Goal: Task Accomplishment & Management: Complete application form

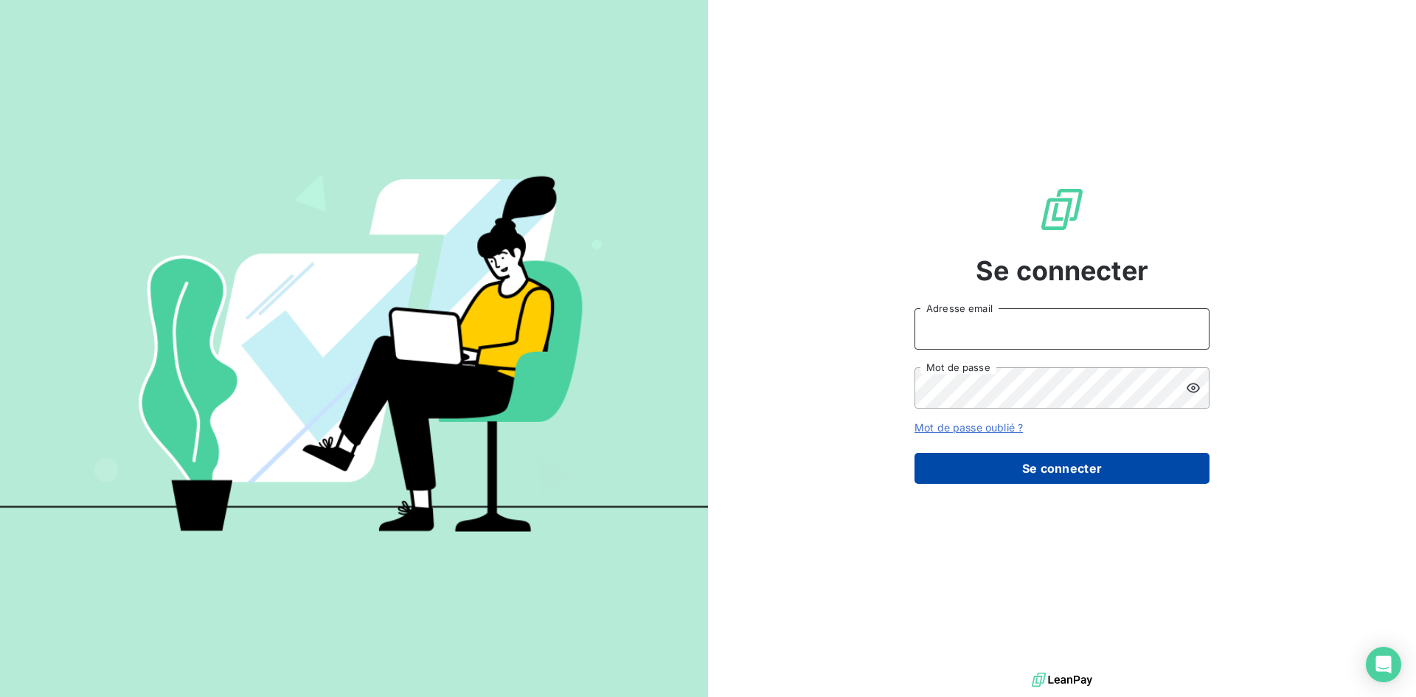
type input "[EMAIL_ADDRESS][DOMAIN_NAME]"
click at [1069, 461] on button "Se connecter" at bounding box center [1062, 468] width 295 height 31
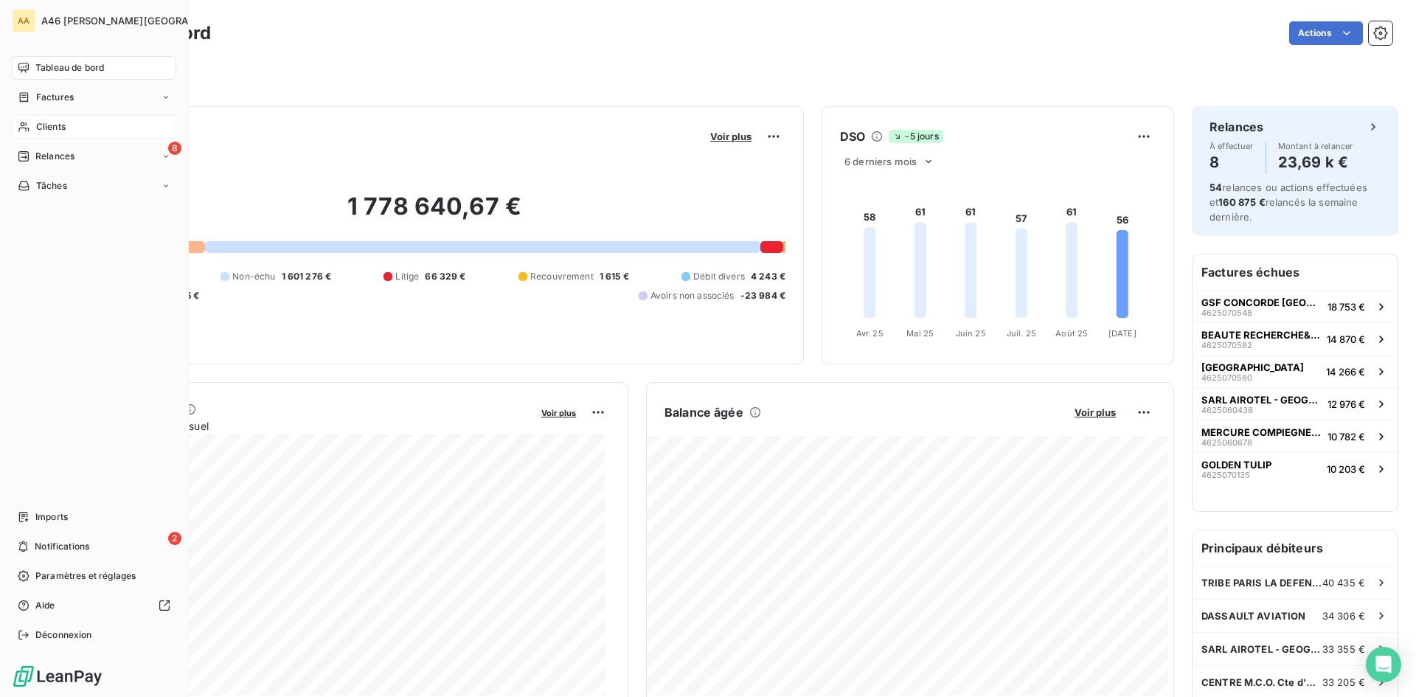
click at [52, 128] on span "Clients" at bounding box center [51, 126] width 30 height 13
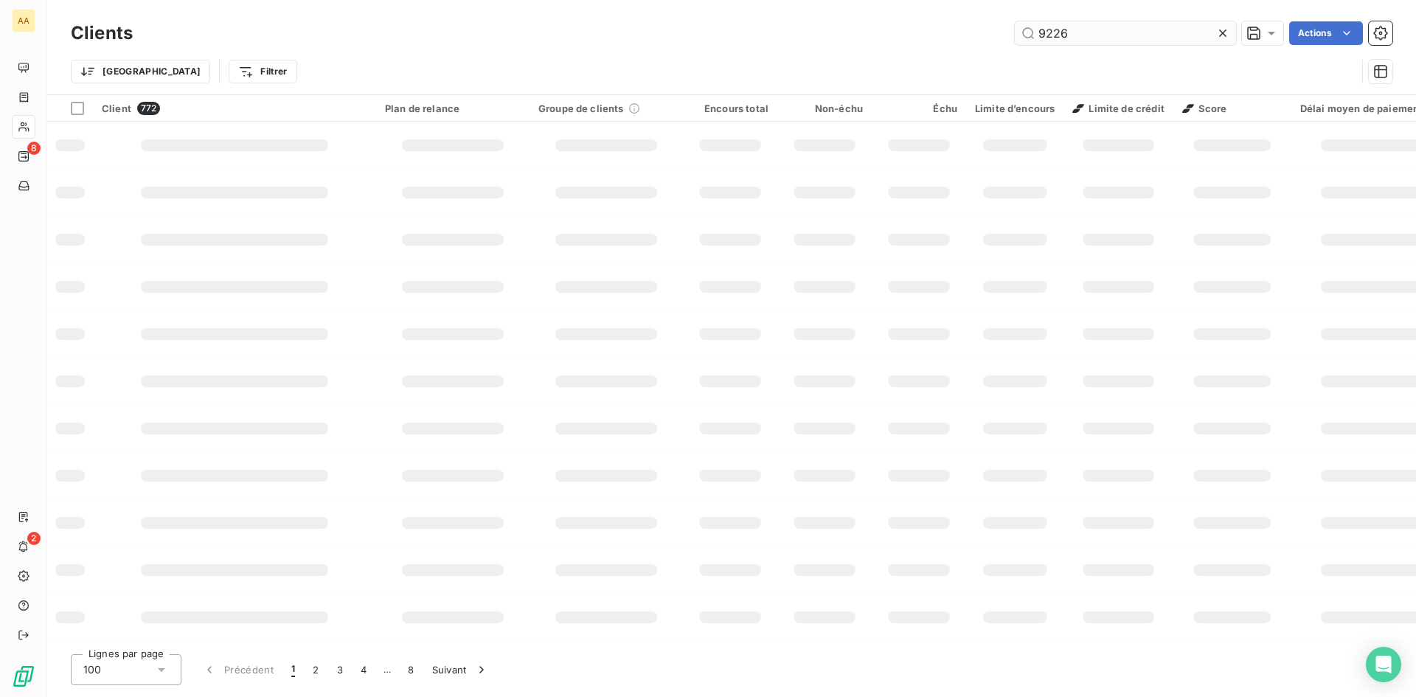
type input "9226"
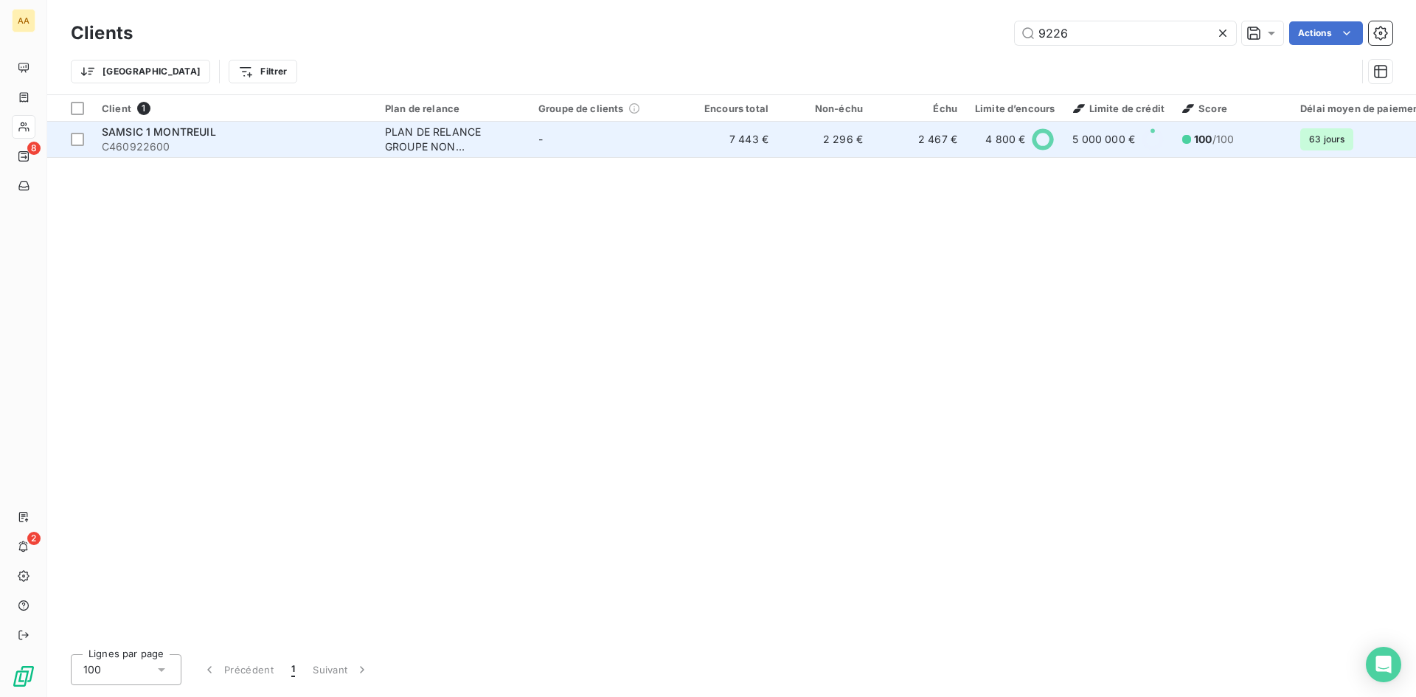
click at [456, 145] on div "PLAN DE RELANCE GROUPE NON AUTOMATIQUE" at bounding box center [453, 140] width 136 height 30
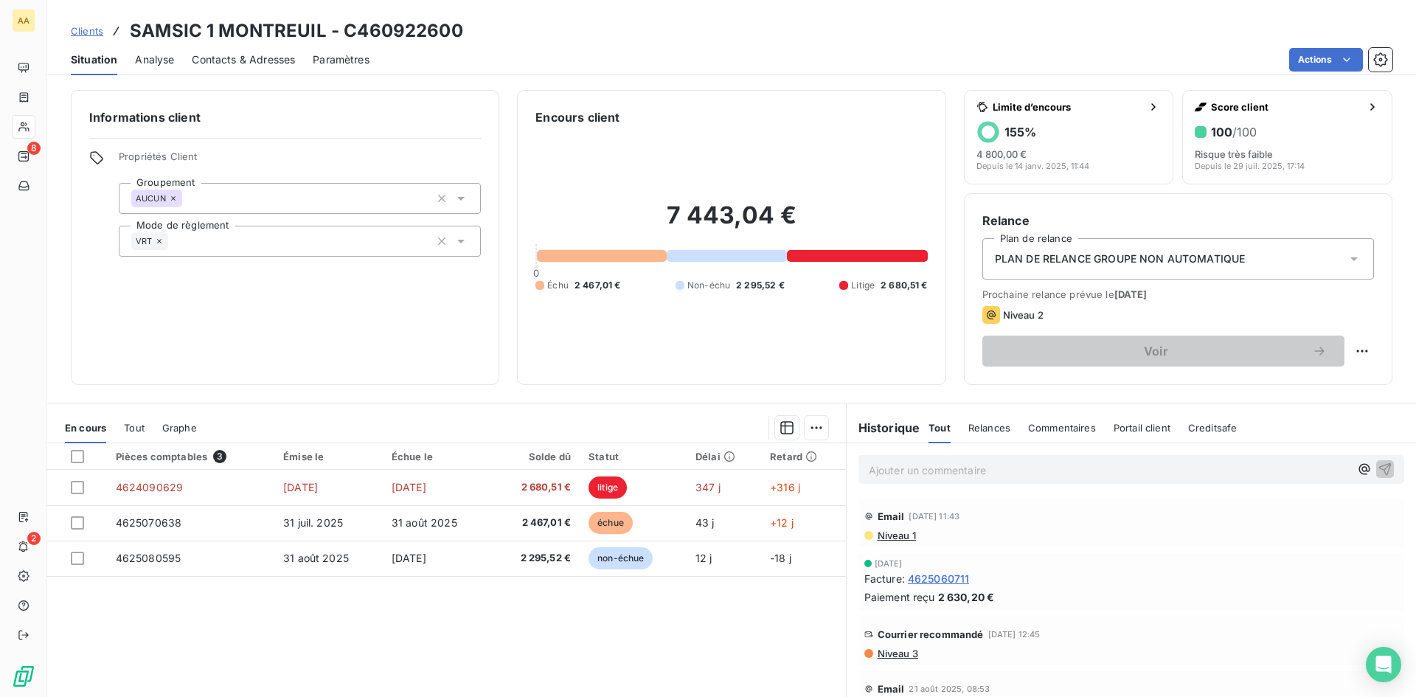
click at [232, 60] on span "Contacts & Adresses" at bounding box center [243, 59] width 103 height 15
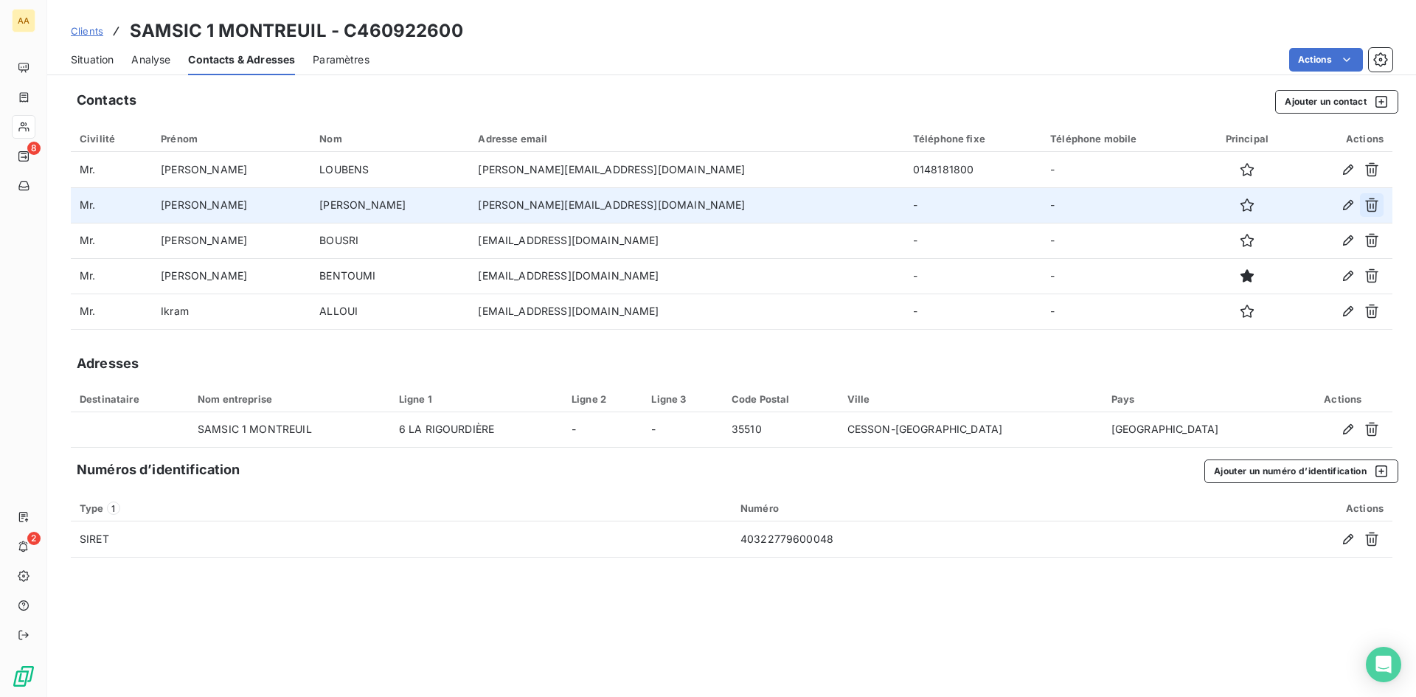
click at [1370, 207] on icon "button" at bounding box center [1371, 205] width 13 height 14
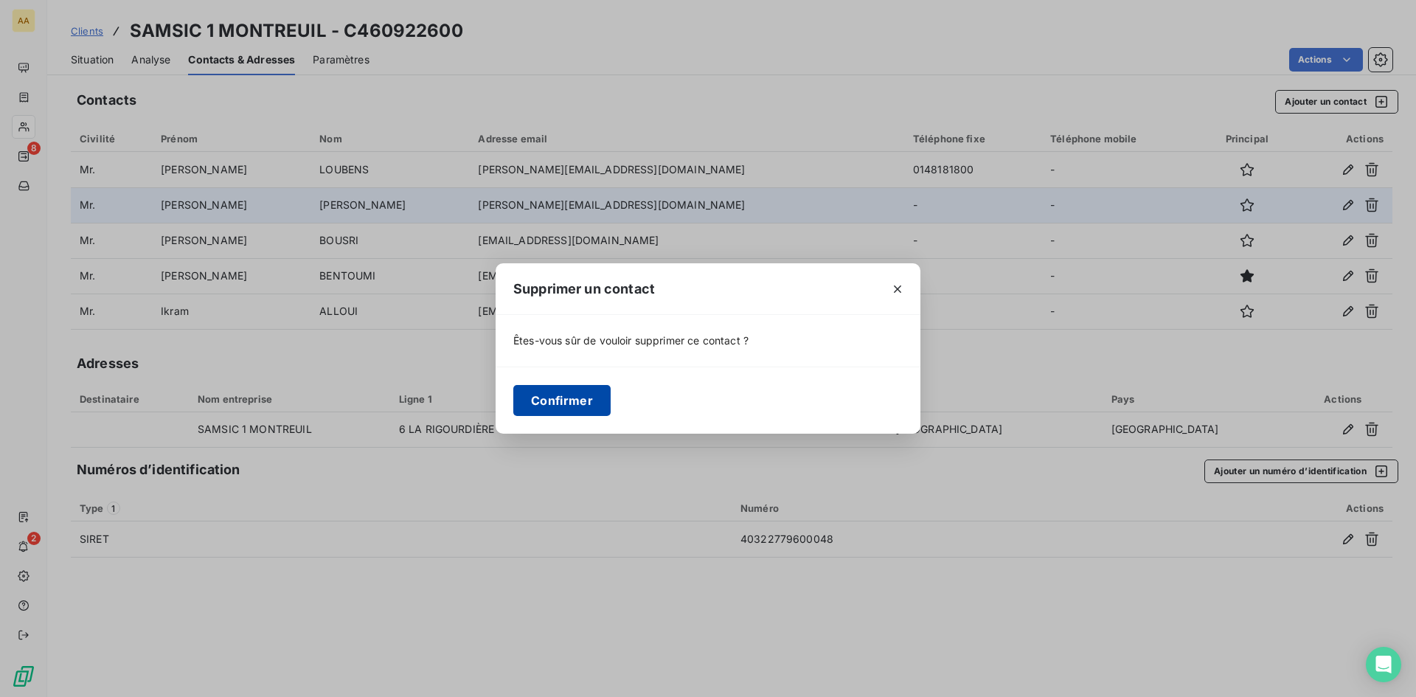
click at [575, 407] on button "Confirmer" at bounding box center [561, 400] width 97 height 31
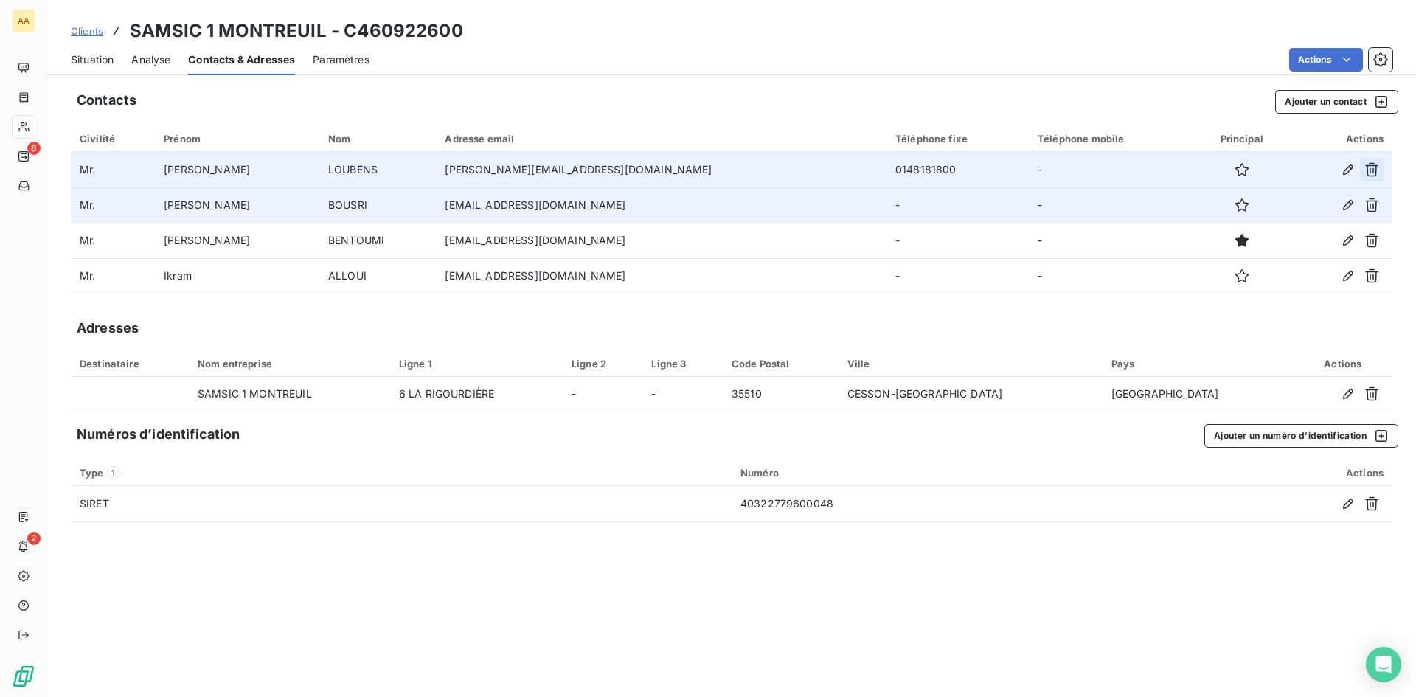
click at [1373, 167] on icon "button" at bounding box center [1372, 169] width 15 height 15
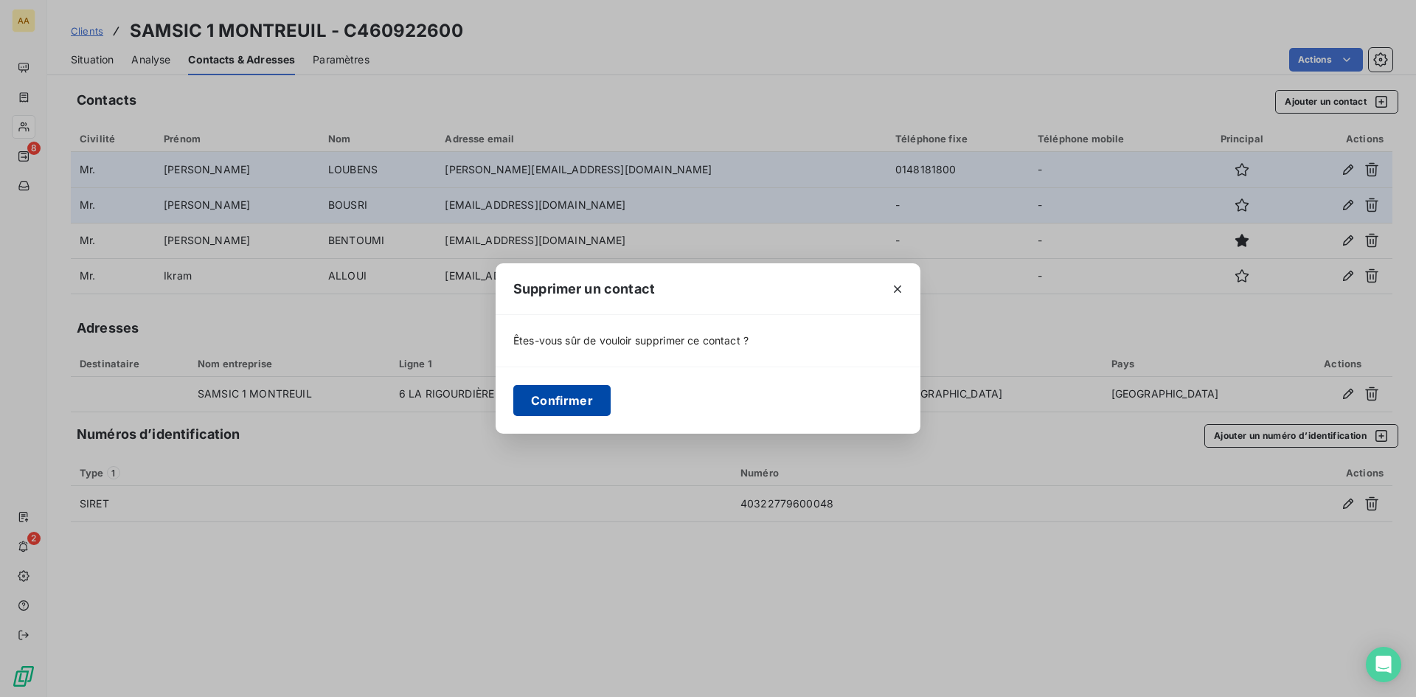
click at [566, 401] on button "Confirmer" at bounding box center [561, 400] width 97 height 31
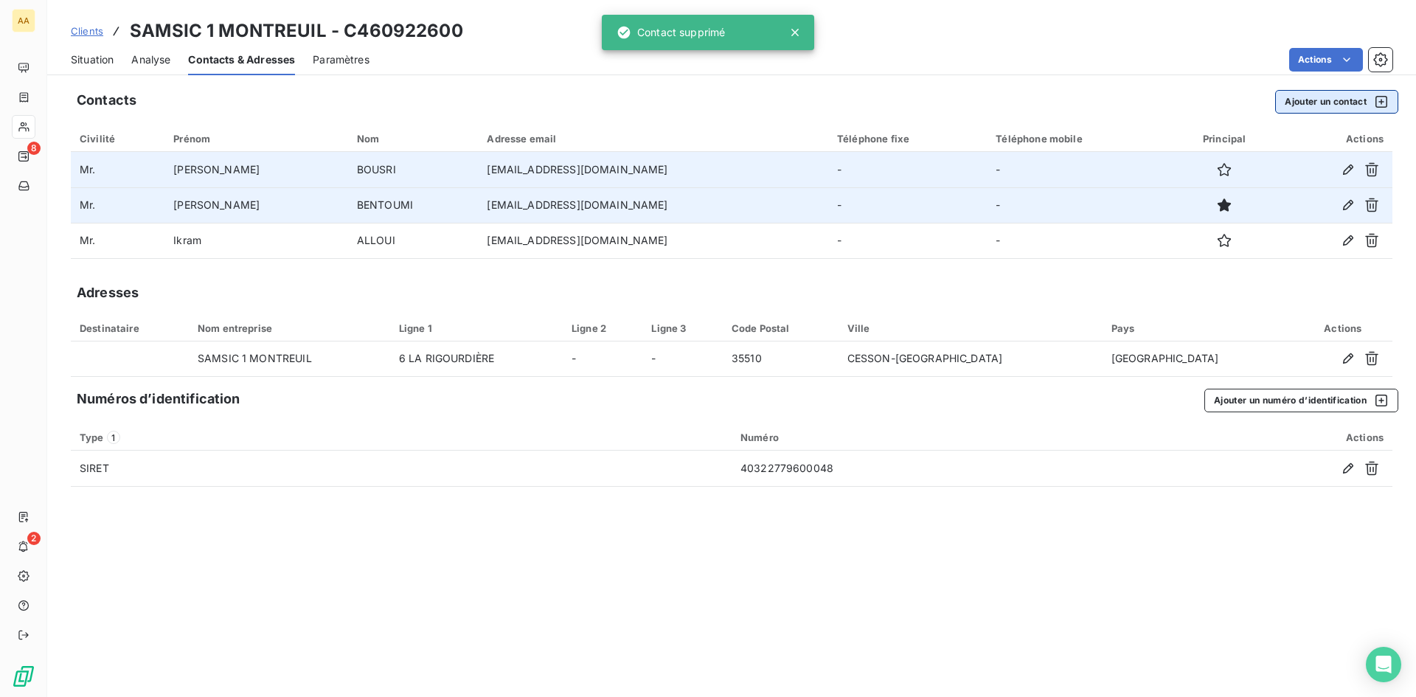
click at [1326, 106] on button "Ajouter un contact" at bounding box center [1336, 102] width 123 height 24
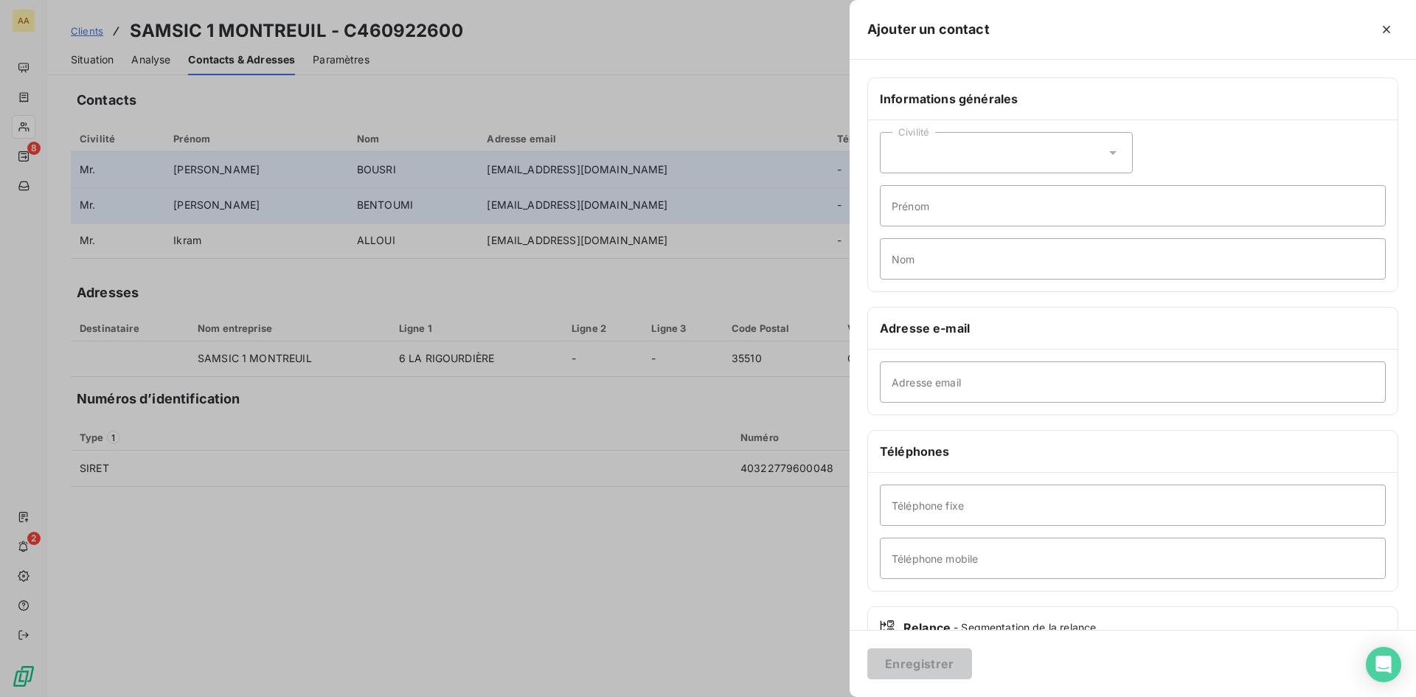
click at [966, 148] on div "Civilité" at bounding box center [1006, 152] width 253 height 41
click at [896, 190] on input "radio" at bounding box center [896, 189] width 15 height 15
click at [904, 198] on input "Prénom" at bounding box center [1133, 205] width 506 height 41
type input "Oihiba"
click at [908, 264] on input "Nom" at bounding box center [1133, 258] width 506 height 41
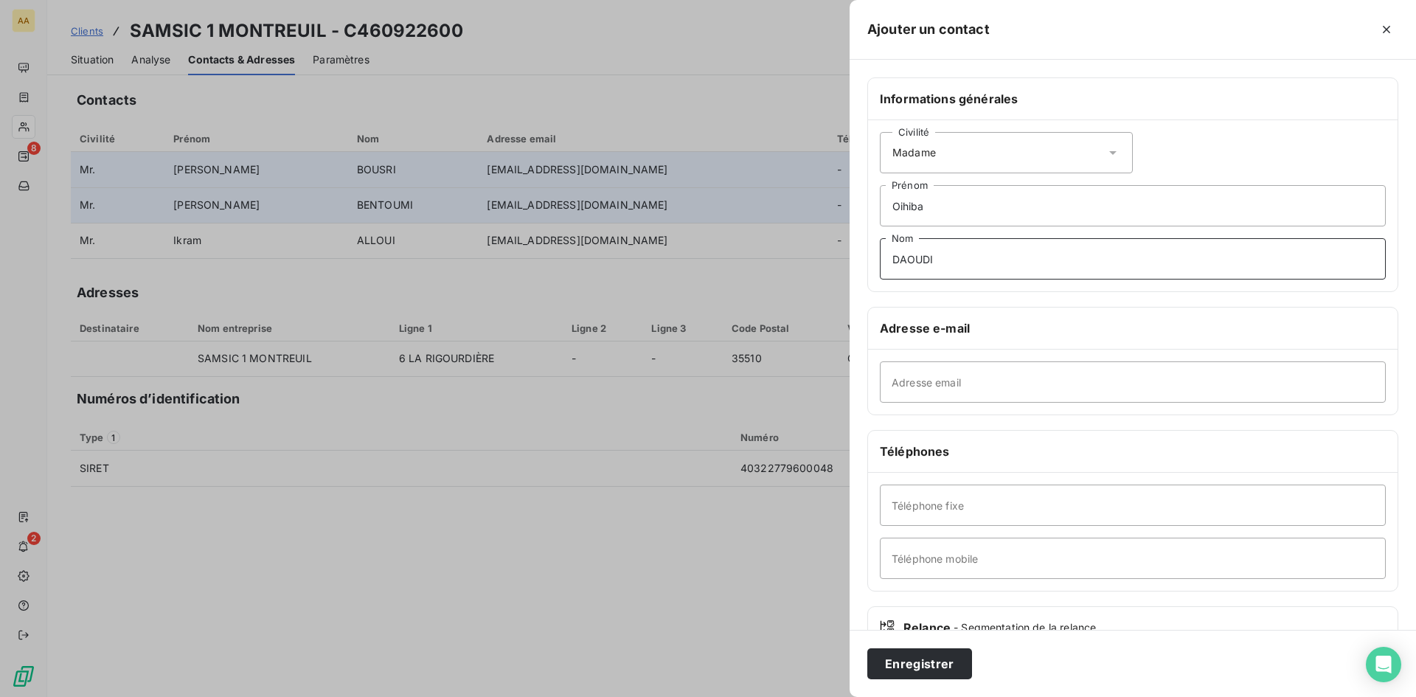
type input "DAOUDI"
click at [968, 386] on input "Adresse email" at bounding box center [1133, 381] width 506 height 41
click at [1012, 320] on h6 "Adresse e-mail" at bounding box center [1133, 328] width 506 height 18
click at [900, 381] on input "[EMAIL_ADDRESS][DOMAIN_NAME]" at bounding box center [1133, 381] width 506 height 41
type input "[EMAIL_ADDRESS][DOMAIN_NAME]"
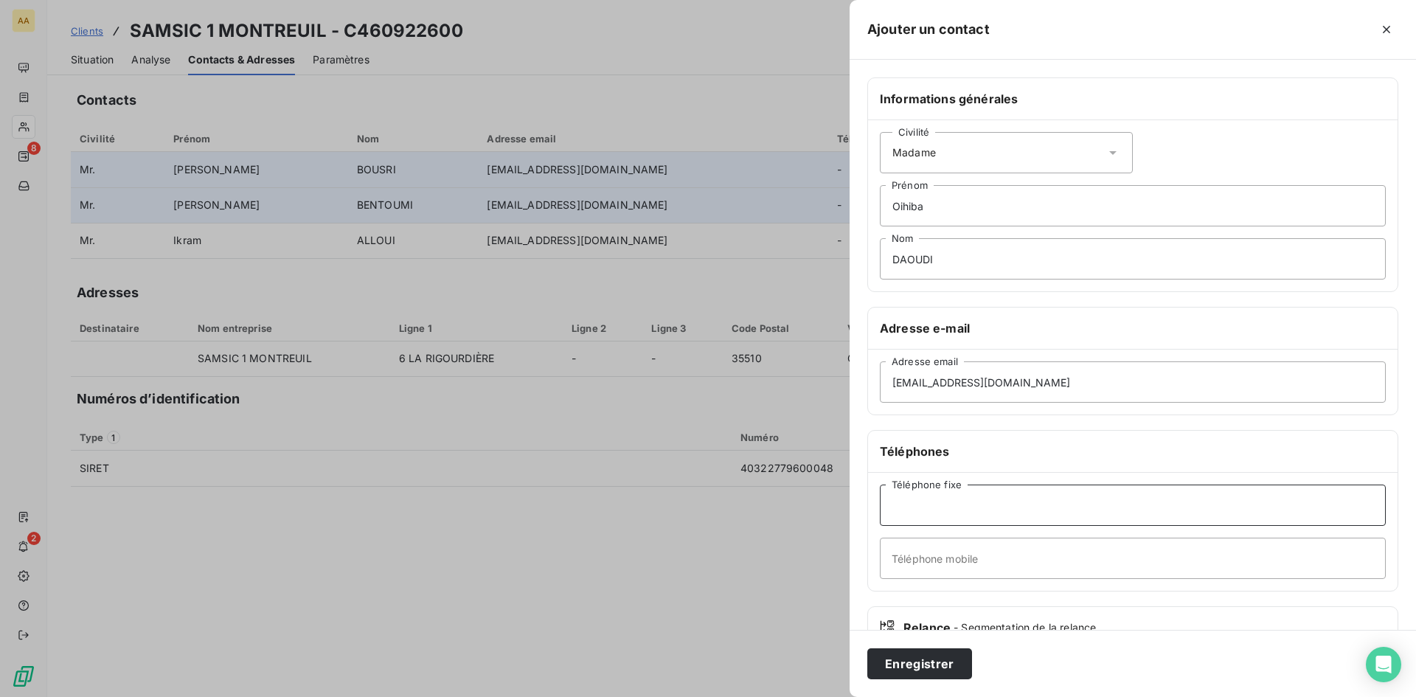
drag, startPoint x: 922, startPoint y: 508, endPoint x: 657, endPoint y: 505, distance: 264.8
click at [921, 507] on input "Téléphone fixe" at bounding box center [1133, 505] width 506 height 41
type input "[PHONE_NUMBER]"
click at [805, 525] on div at bounding box center [708, 348] width 1416 height 697
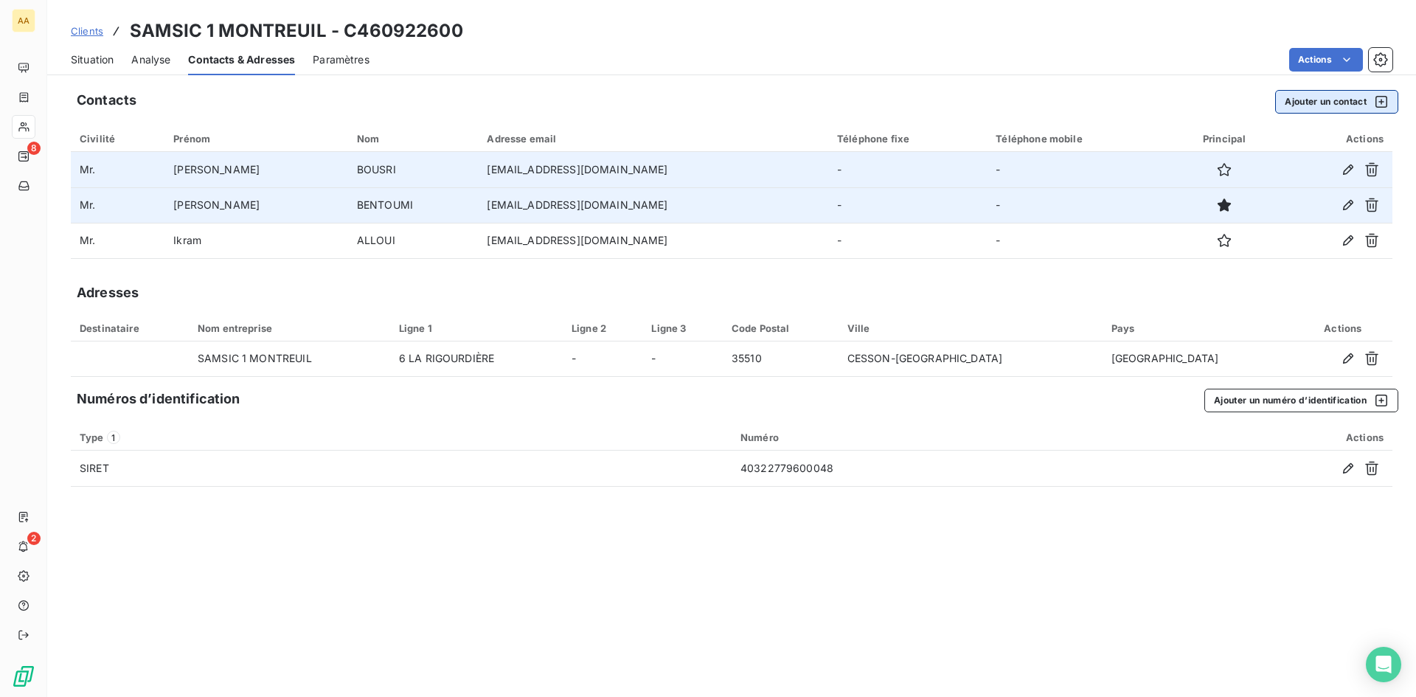
click at [1320, 103] on button "Ajouter un contact" at bounding box center [1336, 102] width 123 height 24
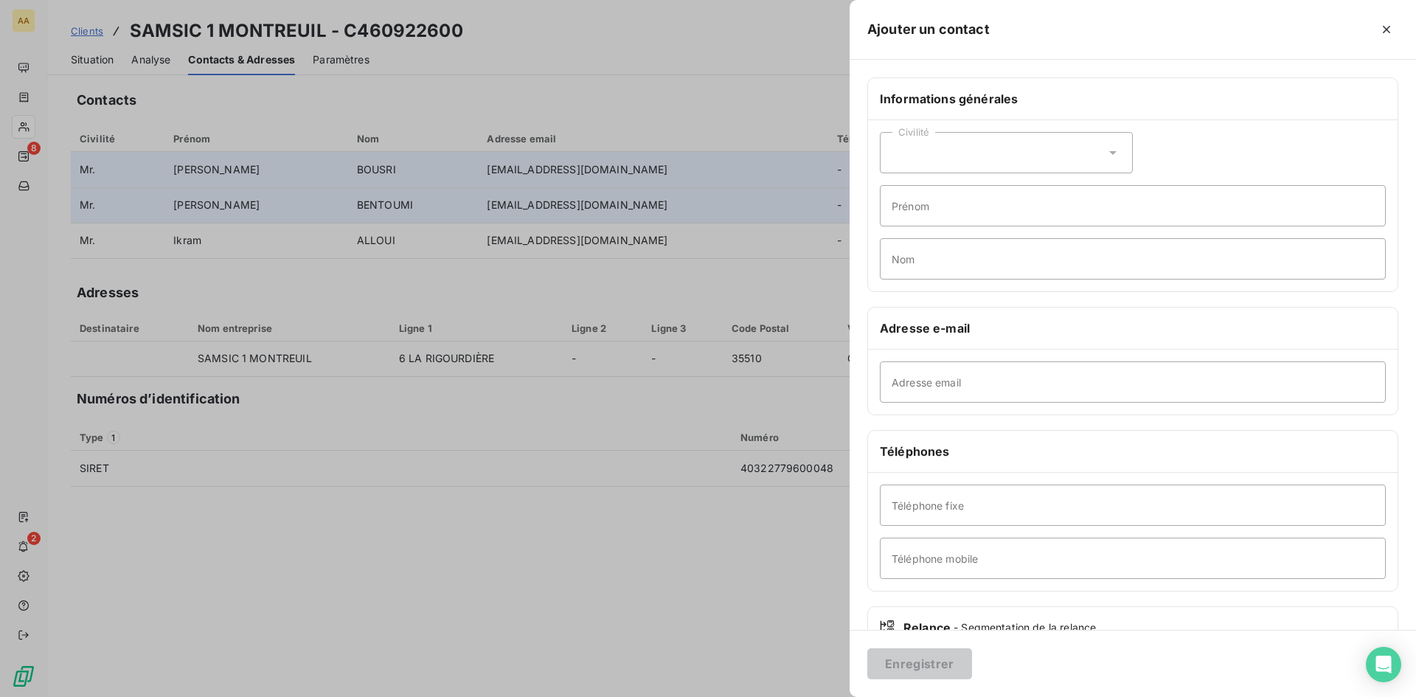
drag, startPoint x: 904, startPoint y: 168, endPoint x: 909, endPoint y: 174, distance: 8.3
click at [904, 168] on div "Civilité" at bounding box center [1006, 152] width 253 height 41
click at [895, 189] on input "radio" at bounding box center [896, 189] width 15 height 15
click at [902, 209] on input "Prénom" at bounding box center [1133, 205] width 506 height 41
type input "Oihiba"
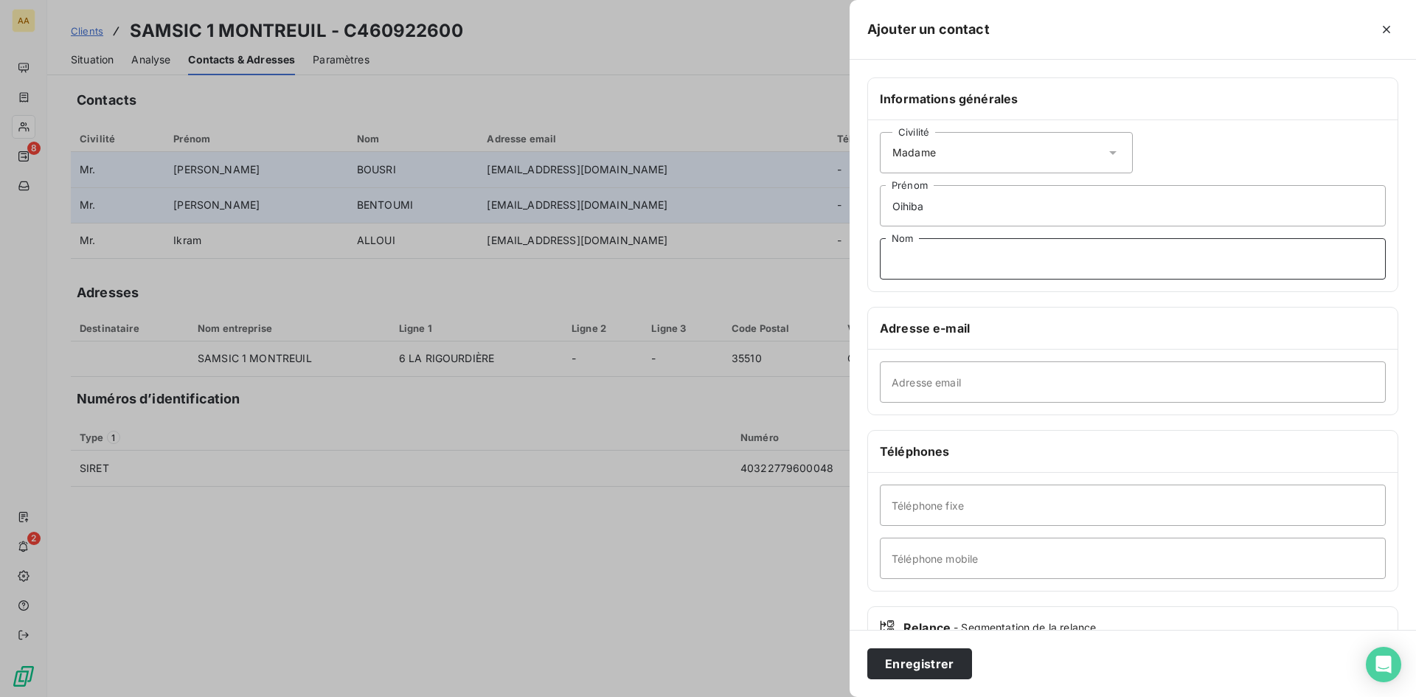
click at [960, 254] on input "Nom" at bounding box center [1133, 258] width 506 height 41
type input "DAOUDI"
click at [921, 392] on input "Adresse email" at bounding box center [1133, 381] width 506 height 41
type input "[EMAIL_ADDRESS][DOMAIN_NAME]"
click at [938, 558] on input "Téléphone mobile" at bounding box center [1133, 558] width 506 height 41
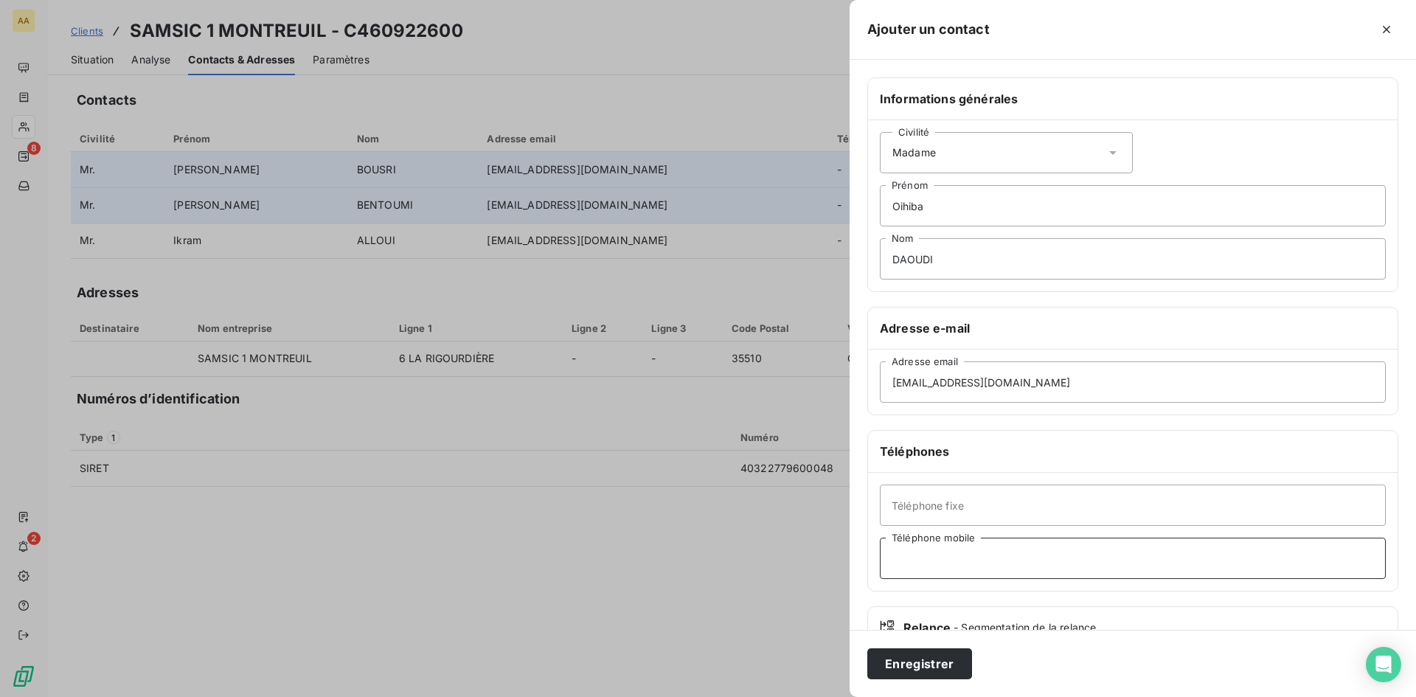
type input "[PHONE_NUMBER]"
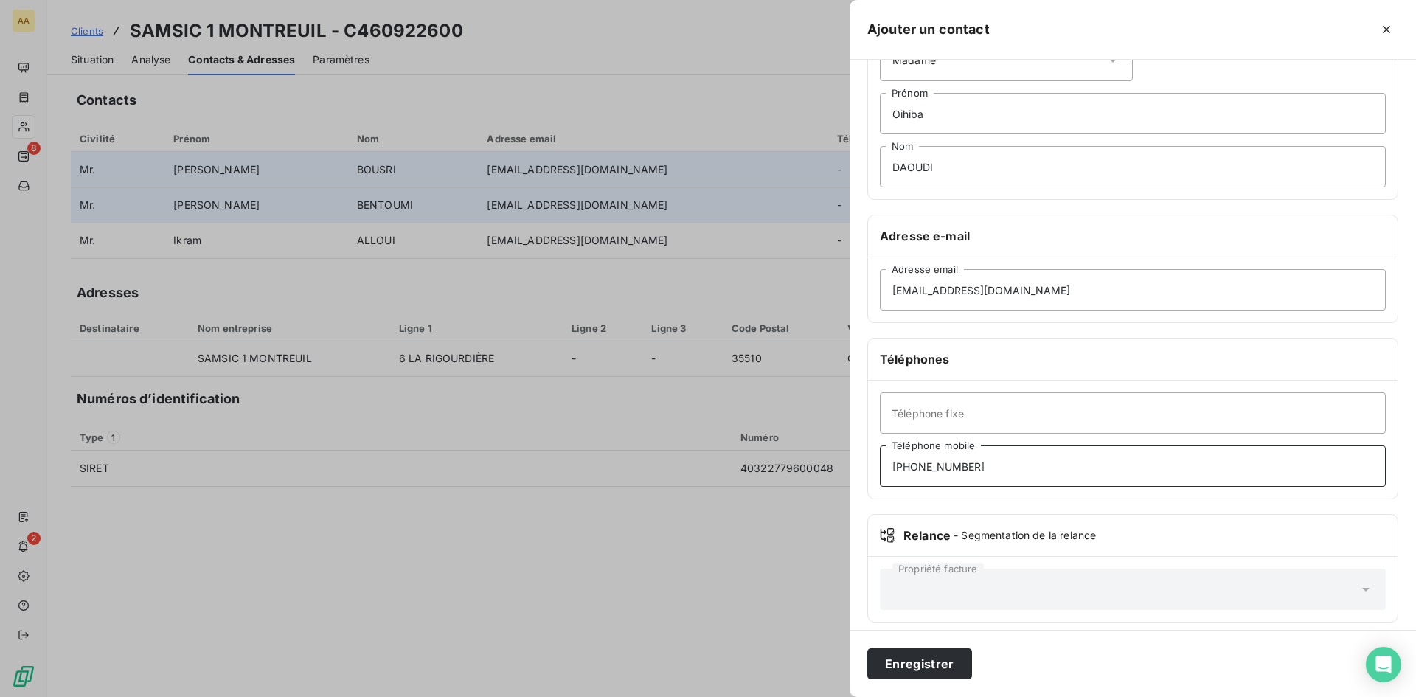
scroll to position [103, 0]
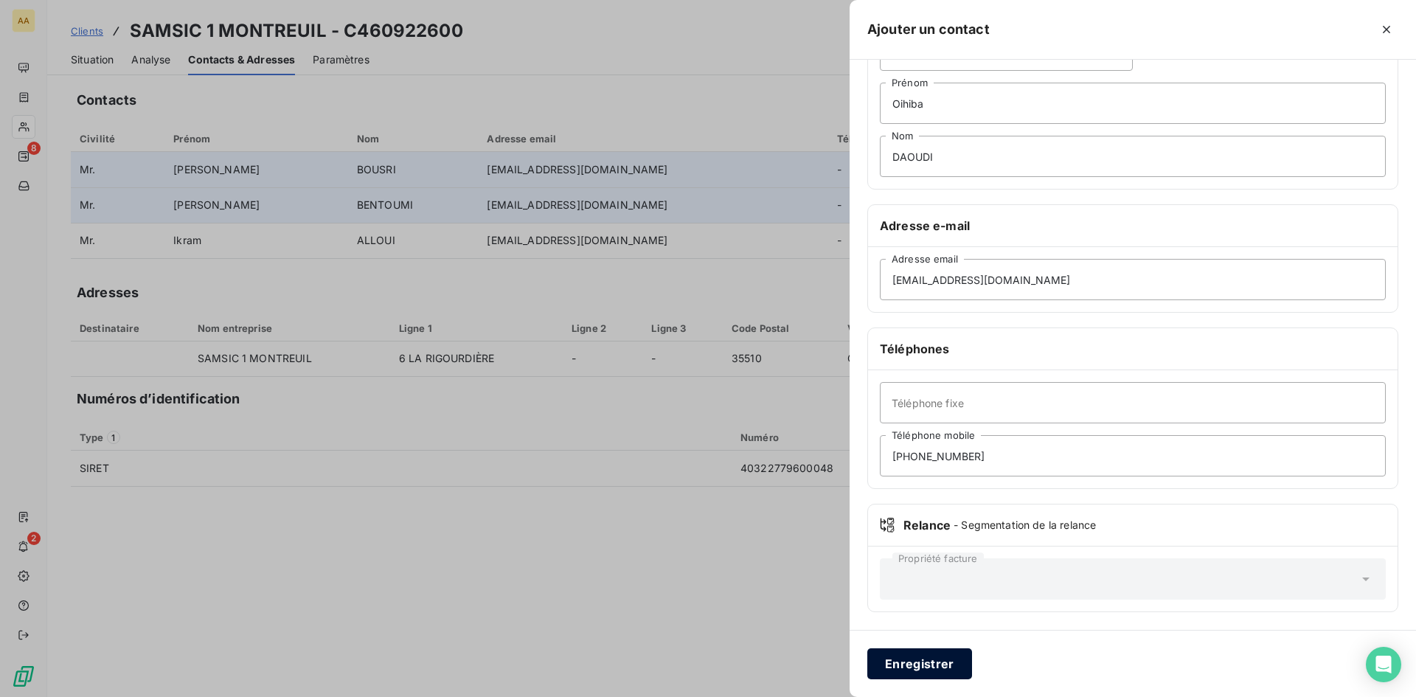
click at [915, 668] on button "Enregistrer" at bounding box center [919, 663] width 105 height 31
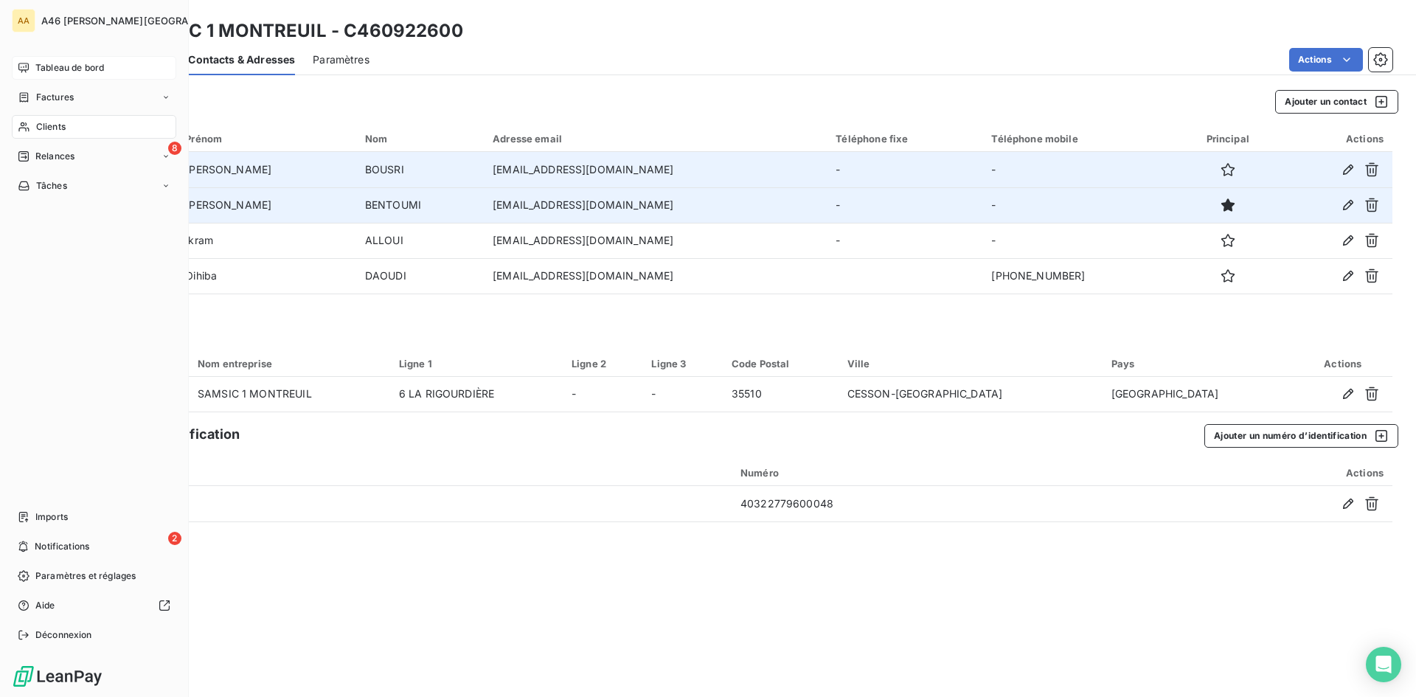
click at [83, 67] on span "Tableau de bord" at bounding box center [69, 67] width 69 height 13
